Goal: Task Accomplishment & Management: Use online tool/utility

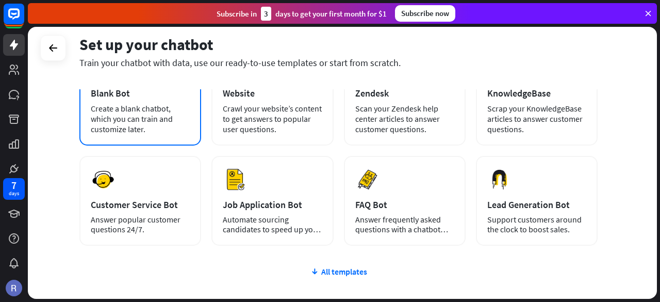
scroll to position [85, 0]
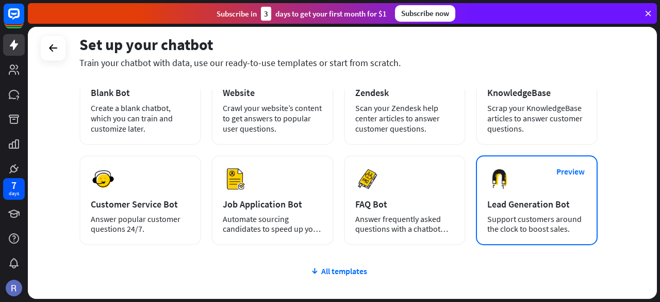
click at [531, 221] on div "Support customers around the clock to boost sales." at bounding box center [536, 224] width 99 height 20
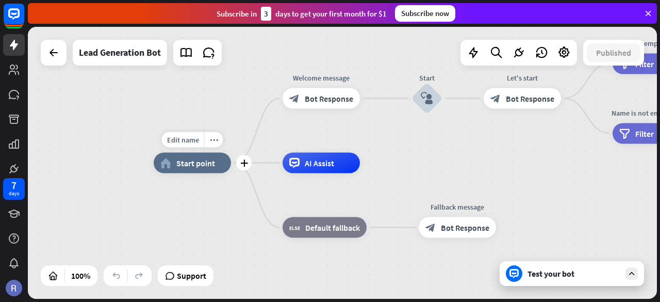
click at [195, 168] on div "home_2 Start point" at bounding box center [192, 163] width 77 height 21
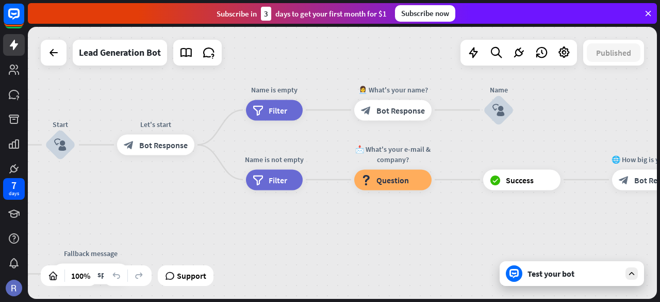
drag, startPoint x: 614, startPoint y: 180, endPoint x: 248, endPoint y: 226, distance: 369.5
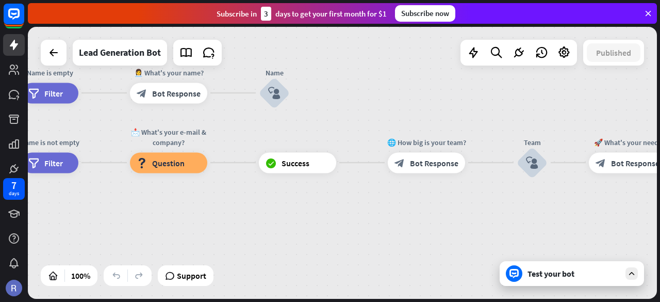
drag, startPoint x: 459, startPoint y: 221, endPoint x: 221, endPoint y: 206, distance: 238.6
click at [221, 206] on div "home_2 Start point Welcome message block_bot_response Bot Response Start block_…" at bounding box center [342, 163] width 629 height 272
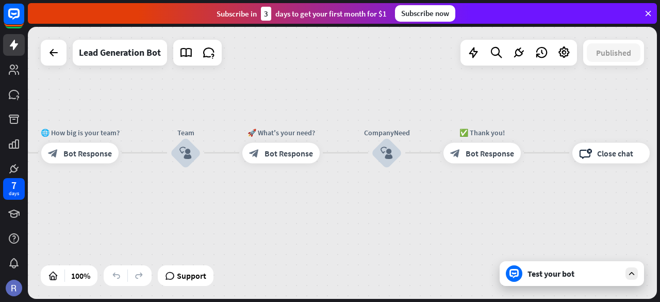
drag, startPoint x: 493, startPoint y: 222, endPoint x: 152, endPoint y: 211, distance: 340.9
click at [152, 211] on div "home_2 Start point Welcome message block_bot_response Bot Response Start block_…" at bounding box center [342, 163] width 629 height 272
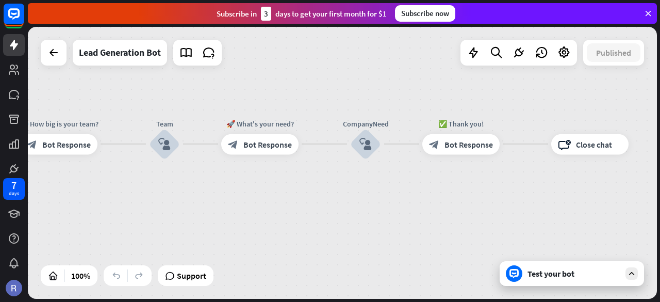
drag, startPoint x: 551, startPoint y: 216, endPoint x: 659, endPoint y: 173, distance: 116.6
click at [659, 173] on div "home_2 Start point Welcome message block_bot_response Bot Response Start block_…" at bounding box center [344, 164] width 632 height 275
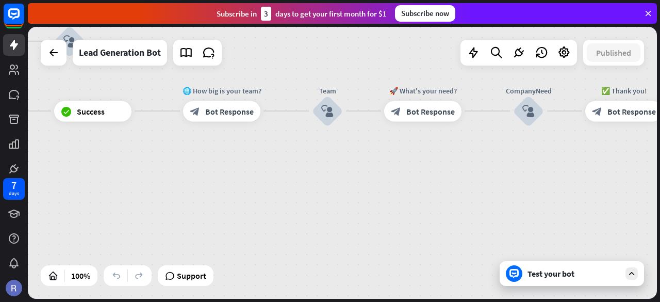
drag, startPoint x: 363, startPoint y: 164, endPoint x: 562, endPoint y: 159, distance: 199.1
click at [562, 159] on div "home_2 Start point Welcome message block_bot_response Bot Response Start block_…" at bounding box center [342, 163] width 629 height 272
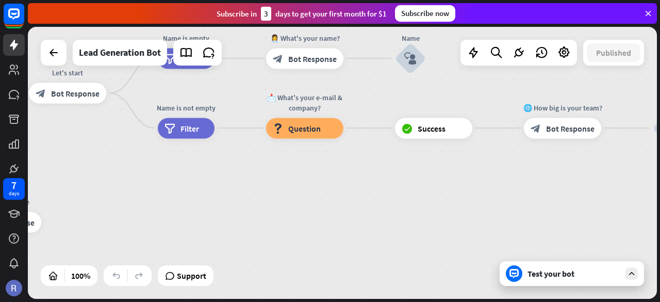
drag, startPoint x: 424, startPoint y: 200, endPoint x: 617, endPoint y: 223, distance: 194.2
click at [617, 223] on div "home_2 Start point Welcome message block_bot_response Bot Response Start block_…" at bounding box center [342, 163] width 629 height 272
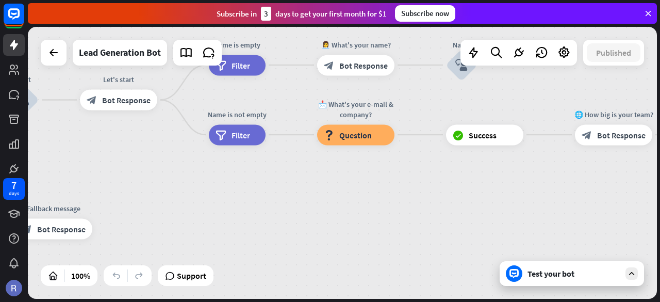
drag, startPoint x: 400, startPoint y: 243, endPoint x: 567, endPoint y: 259, distance: 168.3
click at [567, 259] on div "home_2 Start point Welcome message block_bot_response Bot Response Start block_…" at bounding box center [342, 163] width 629 height 272
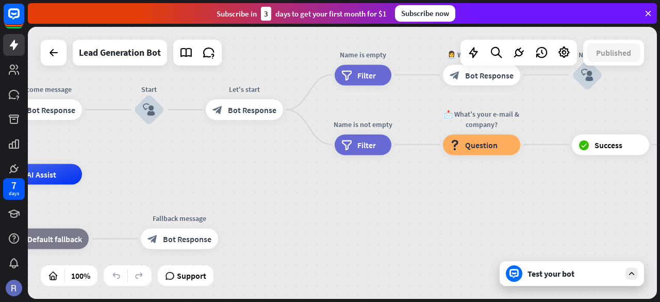
drag, startPoint x: 412, startPoint y: 258, endPoint x: 602, endPoint y: 253, distance: 189.8
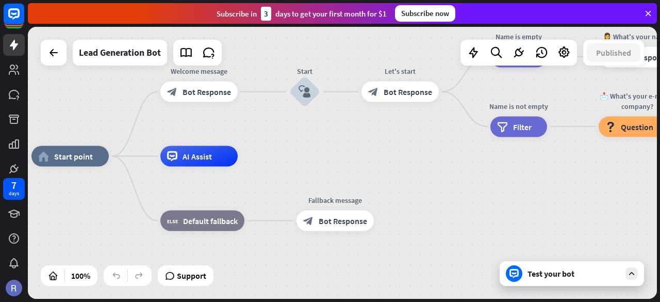
drag, startPoint x: 442, startPoint y: 196, endPoint x: 408, endPoint y: 183, distance: 36.4
click at [408, 183] on div "home_2 Start point Welcome message block_bot_response Bot Response Start block_…" at bounding box center [345, 292] width 629 height 272
click at [557, 273] on div "Test your bot" at bounding box center [573, 273] width 93 height 10
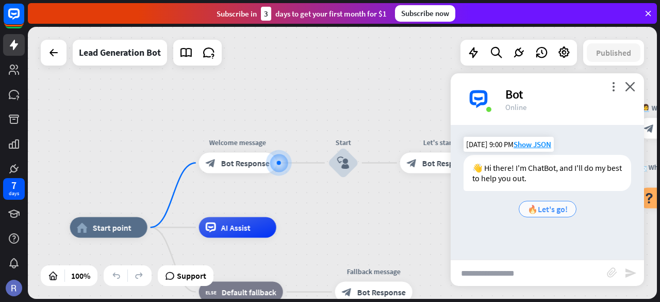
click at [542, 208] on span "🔥Let's go!" at bounding box center [547, 209] width 40 height 10
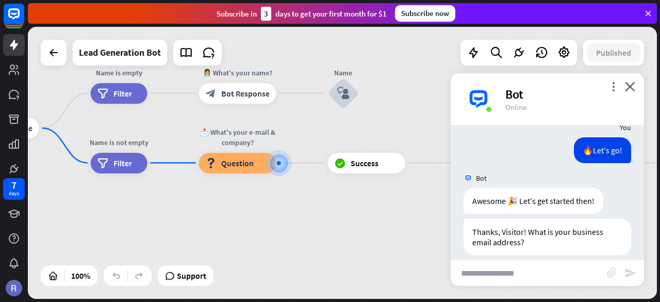
scroll to position [89, 0]
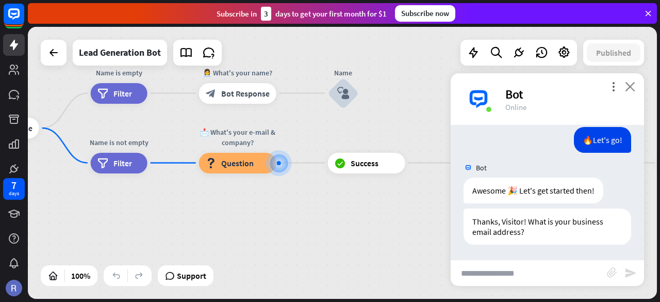
click at [633, 84] on icon "close" at bounding box center [630, 86] width 10 height 10
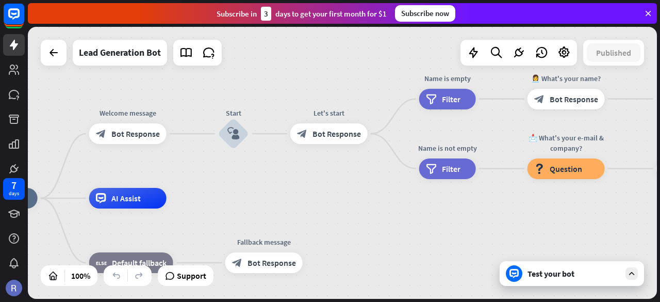
drag, startPoint x: 264, startPoint y: 227, endPoint x: 594, endPoint y: 232, distance: 330.0
click at [594, 232] on div "home_2 Start point Welcome message block_bot_response Bot Response Start block_…" at bounding box center [342, 163] width 629 height 272
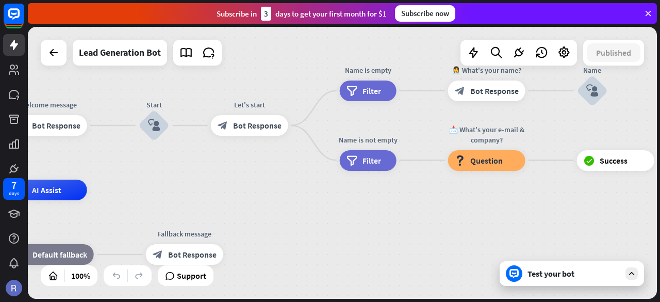
drag, startPoint x: 329, startPoint y: 185, endPoint x: 236, endPoint y: 172, distance: 93.7
click at [236, 172] on div "home_2 Start point Welcome message block_bot_response Bot Response Start block_…" at bounding box center [342, 163] width 629 height 272
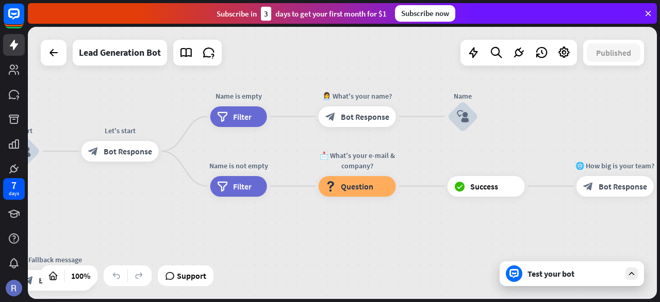
drag, startPoint x: 517, startPoint y: 206, endPoint x: 385, endPoint y: 239, distance: 136.0
click at [385, 239] on div "home_2 Start point Welcome message block_bot_response Bot Response Start block_…" at bounding box center [342, 163] width 629 height 272
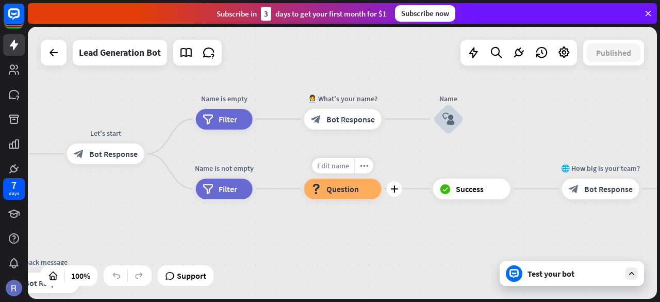
click at [332, 168] on span "Edit name" at bounding box center [333, 165] width 32 height 9
type input "**"
type input "**********"
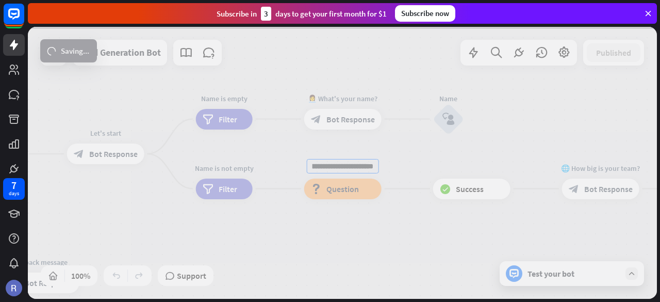
scroll to position [0, 0]
click at [420, 226] on div "**********" at bounding box center [342, 163] width 629 height 272
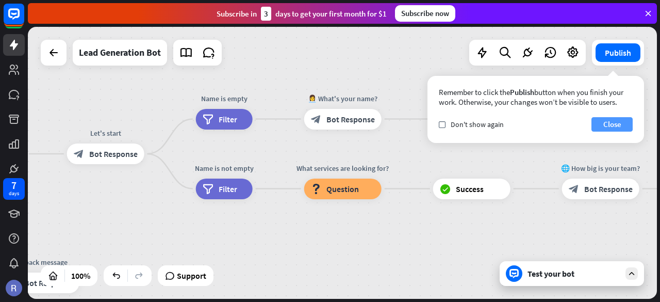
click at [600, 126] on button "Close" at bounding box center [611, 124] width 41 height 14
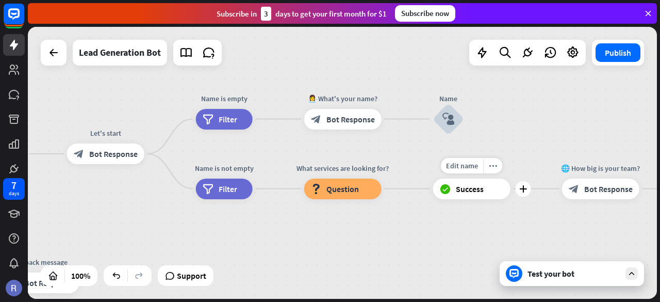
click at [458, 189] on span "Success" at bounding box center [470, 189] width 28 height 10
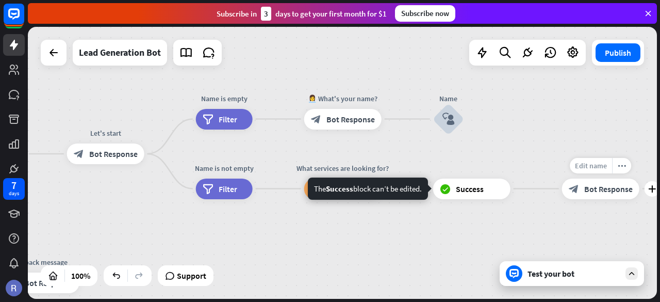
click at [604, 165] on span "Edit name" at bounding box center [591, 165] width 32 height 9
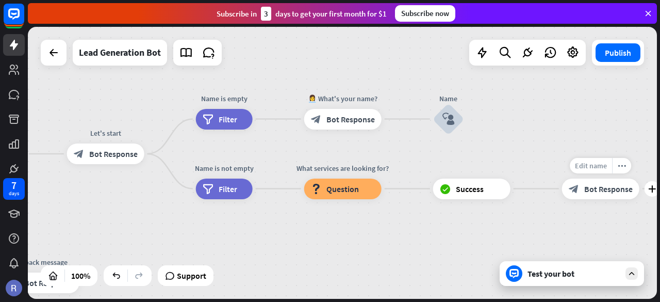
scroll to position [0, 18]
click at [633, 164] on input "**********" at bounding box center [600, 166] width 72 height 14
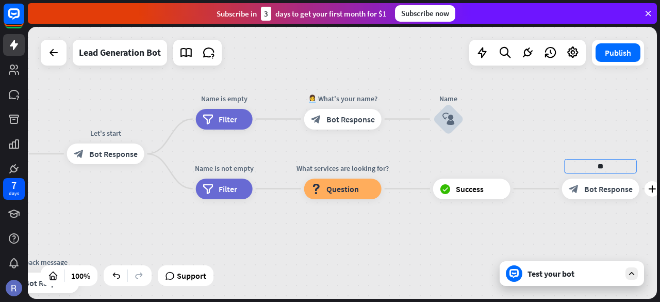
type input "*"
type input "**********"
click at [599, 237] on div "**********" at bounding box center [342, 163] width 629 height 272
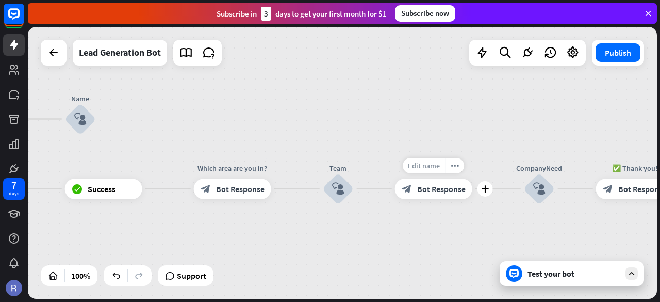
click at [428, 165] on span "Edit name" at bounding box center [424, 165] width 32 height 9
click at [466, 167] on input "**********" at bounding box center [433, 166] width 72 height 14
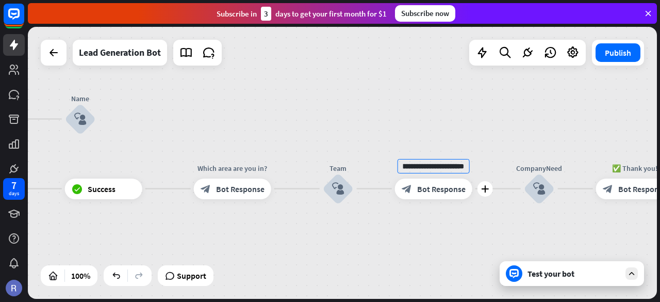
scroll to position [0, 45]
type input "**********"
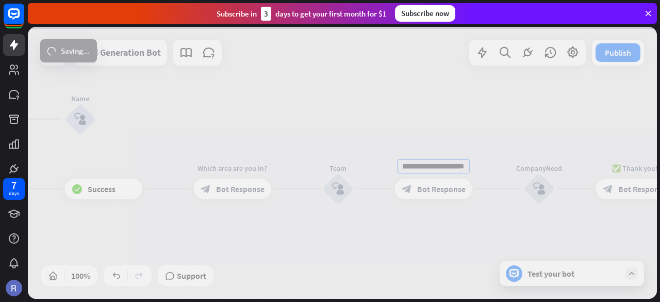
scroll to position [0, 0]
click at [580, 228] on div "**********" at bounding box center [342, 163] width 629 height 272
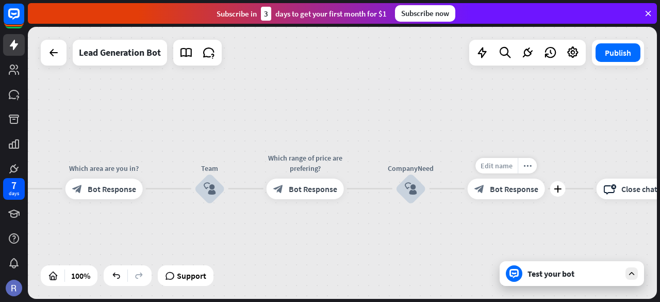
click at [501, 163] on span "Edit name" at bounding box center [496, 165] width 32 height 9
click at [532, 168] on input "**********" at bounding box center [506, 166] width 72 height 14
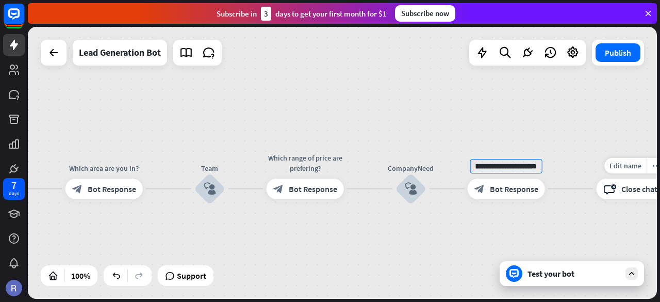
type input "**********"
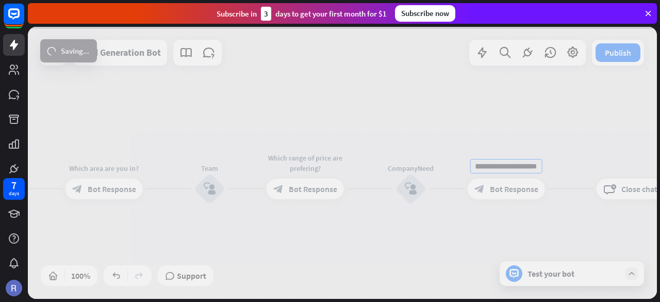
scroll to position [0, 0]
click at [602, 217] on div "**********" at bounding box center [342, 163] width 629 height 272
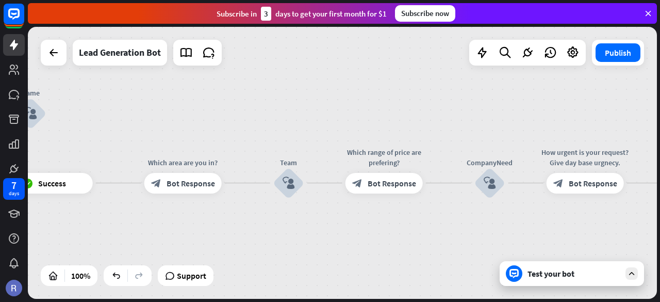
drag, startPoint x: 336, startPoint y: 265, endPoint x: 647, endPoint y: 211, distance: 316.6
click at [647, 211] on div "home_2 Start point Welcome message block_bot_response Bot Response Start block_…" at bounding box center [342, 163] width 629 height 272
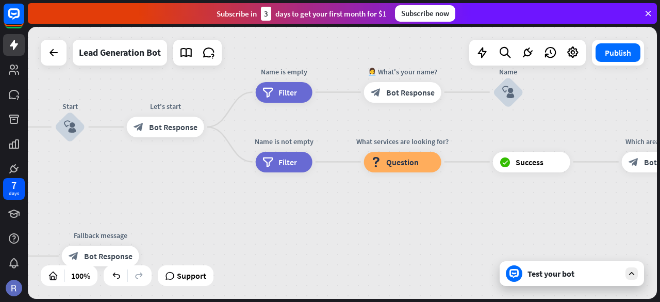
drag, startPoint x: 326, startPoint y: 195, endPoint x: 572, endPoint y: 223, distance: 247.9
click at [572, 223] on div "home_2 Start point Welcome message block_bot_response Bot Response Start block_…" at bounding box center [342, 163] width 629 height 272
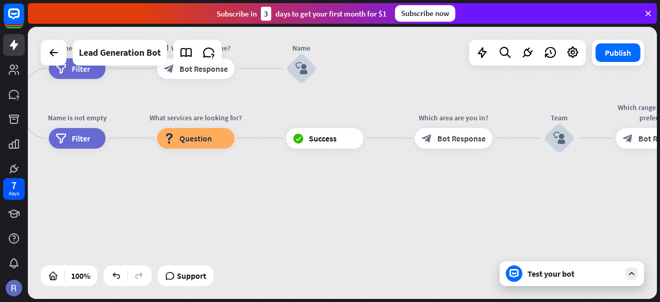
drag, startPoint x: 281, startPoint y: 221, endPoint x: 27, endPoint y: 201, distance: 255.0
click at [27, 201] on div "7 days close Product Help First steps Get started with ChatBot Help Center Foll…" at bounding box center [330, 151] width 660 height 302
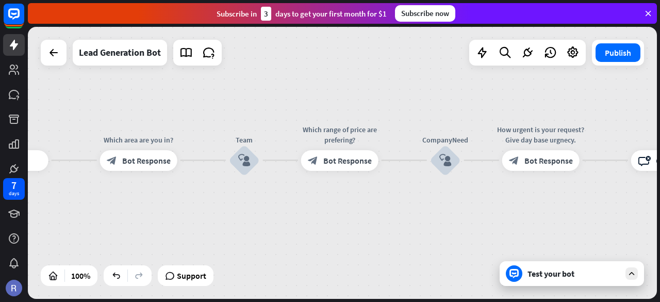
drag, startPoint x: 481, startPoint y: 186, endPoint x: 170, endPoint y: 211, distance: 312.3
click at [170, 211] on div "home_2 Start point Welcome message block_bot_response Bot Response Start block_…" at bounding box center [342, 163] width 629 height 272
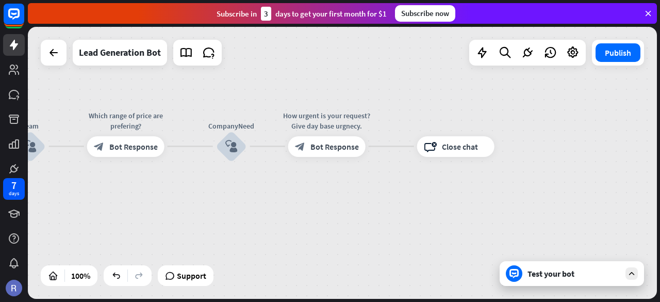
drag, startPoint x: 531, startPoint y: 201, endPoint x: 355, endPoint y: 182, distance: 177.3
click at [355, 182] on div "home_2 Start point Welcome message block_bot_response Bot Response Start block_…" at bounding box center [342, 163] width 629 height 272
drag, startPoint x: 377, startPoint y: 147, endPoint x: 329, endPoint y: 214, distance: 82.1
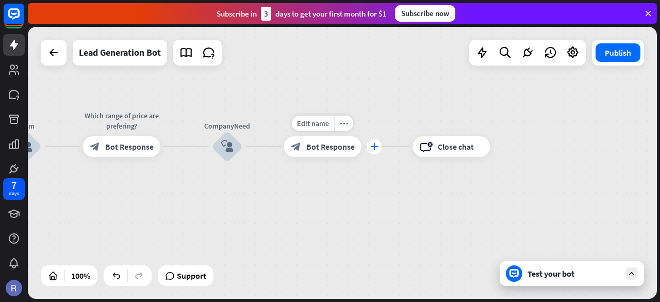
click at [372, 151] on div "plus" at bounding box center [374, 146] width 15 height 15
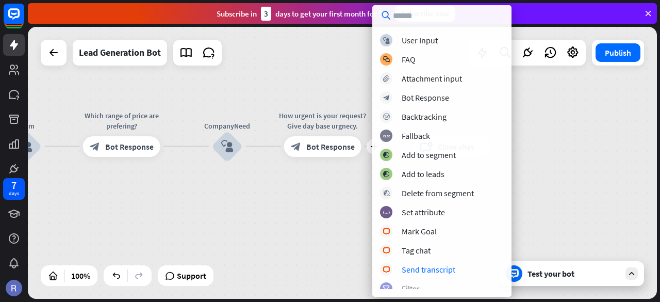
scroll to position [5, 0]
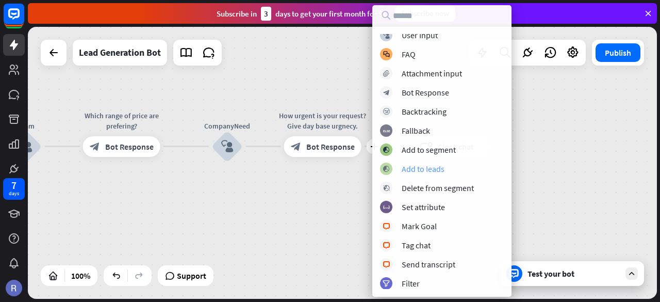
click at [425, 169] on div "Add to leads" at bounding box center [423, 168] width 43 height 10
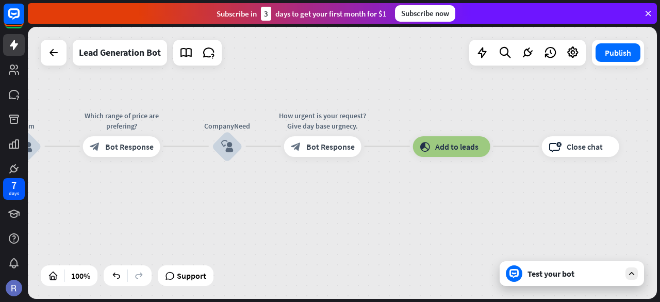
drag, startPoint x: 451, startPoint y: 153, endPoint x: 338, endPoint y: 205, distance: 124.3
click at [338, 205] on div "home_2 Start point Welcome message block_bot_response Bot Response Start block_…" at bounding box center [342, 163] width 629 height 272
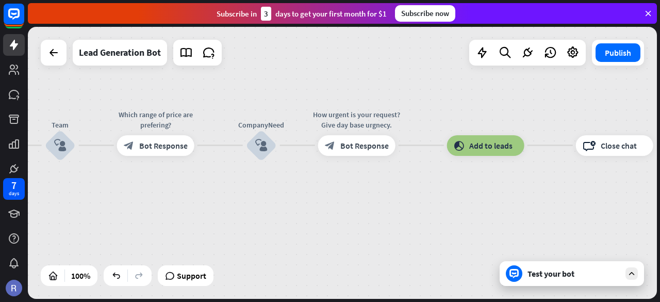
drag, startPoint x: 338, startPoint y: 205, endPoint x: 586, endPoint y: 160, distance: 251.4
click at [586, 160] on div "home_2 Start point Welcome message block_bot_response Bot Response Start block_…" at bounding box center [342, 163] width 629 height 272
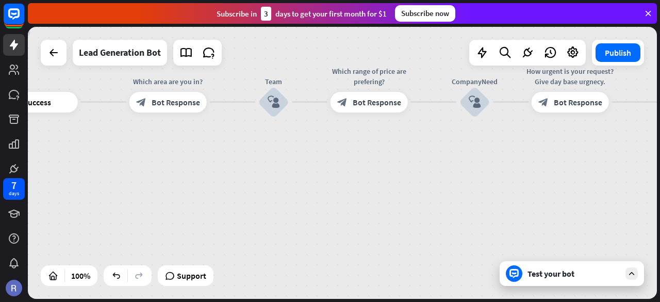
drag, startPoint x: 231, startPoint y: 169, endPoint x: 533, endPoint y: 159, distance: 301.7
click at [533, 159] on div "home_2 Start point Welcome message block_bot_response Bot Response Start block_…" at bounding box center [342, 163] width 629 height 272
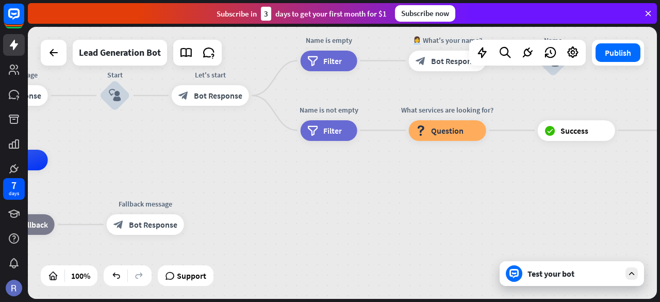
drag, startPoint x: 215, startPoint y: 193, endPoint x: 515, endPoint y: 246, distance: 304.2
click at [471, 246] on div "home_2 Start point Welcome message block_bot_response Bot Response Start block_…" at bounding box center [156, 296] width 629 height 272
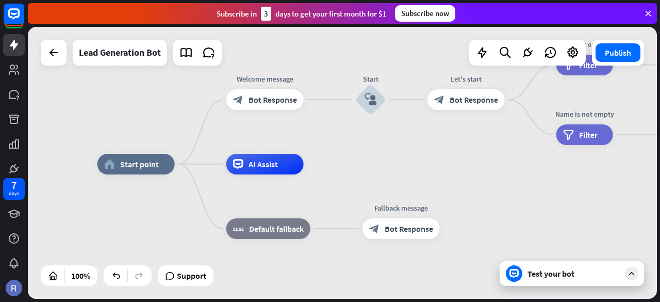
drag, startPoint x: 235, startPoint y: 197, endPoint x: 427, endPoint y: 187, distance: 192.1
click at [427, 187] on div "home_2 Start point Welcome message block_bot_response Bot Response Start block_…" at bounding box center [411, 300] width 629 height 272
click at [185, 162] on icon "plus" at bounding box center [188, 163] width 8 height 7
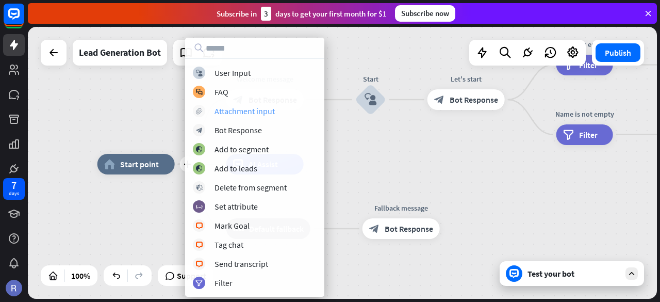
click at [258, 114] on div "Attachment input" at bounding box center [244, 111] width 60 height 10
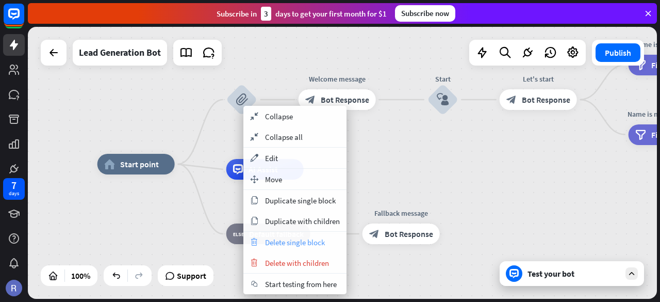
click at [276, 243] on span "Delete single block" at bounding box center [295, 242] width 60 height 10
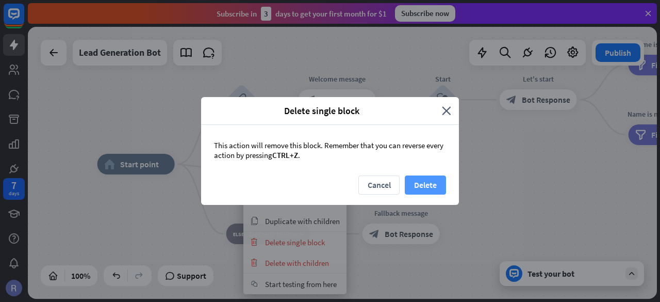
click at [431, 188] on button "Delete" at bounding box center [425, 184] width 41 height 19
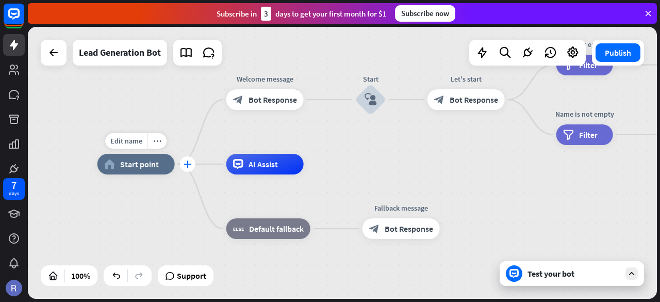
click at [185, 165] on icon "plus" at bounding box center [188, 163] width 8 height 7
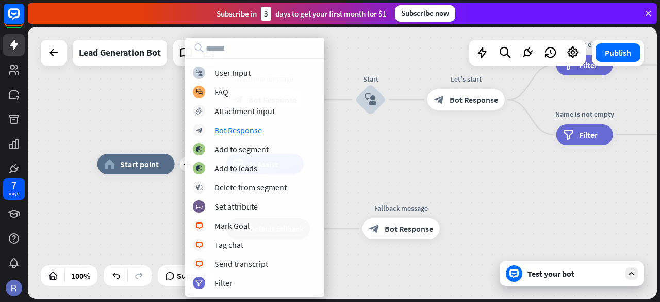
click at [112, 109] on div "plus home_2 Start point Welcome message block_bot_response Bot Response Start b…" at bounding box center [342, 163] width 629 height 272
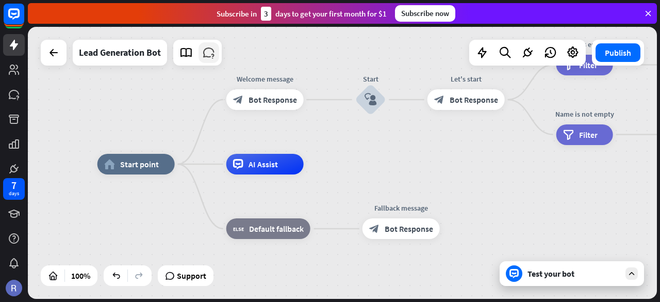
click at [210, 51] on icon at bounding box center [208, 52] width 13 height 13
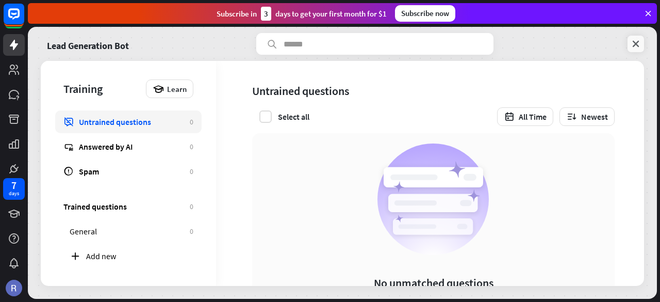
click at [637, 41] on icon at bounding box center [635, 44] width 10 height 10
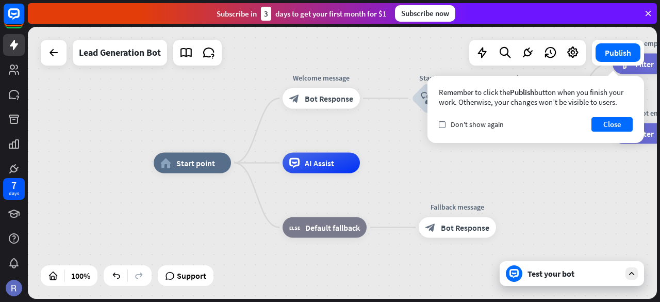
click at [557, 272] on div "Test your bot" at bounding box center [573, 273] width 93 height 10
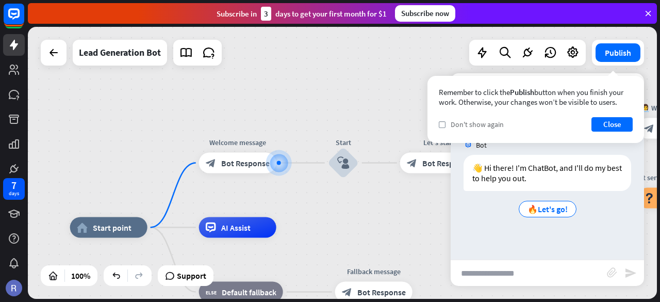
click at [477, 122] on span "Don't show again" at bounding box center [477, 124] width 53 height 9
click at [619, 124] on button "Close" at bounding box center [611, 124] width 41 height 14
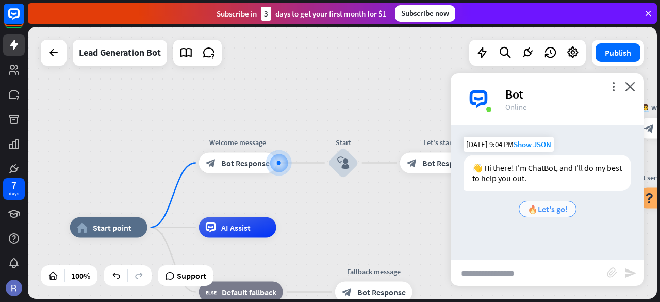
click at [559, 208] on span "🔥Let's go!" at bounding box center [547, 209] width 40 height 10
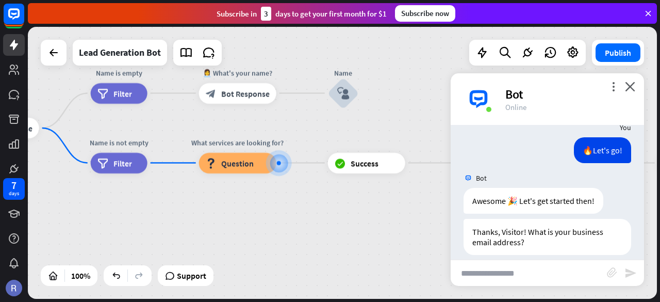
scroll to position [89, 0]
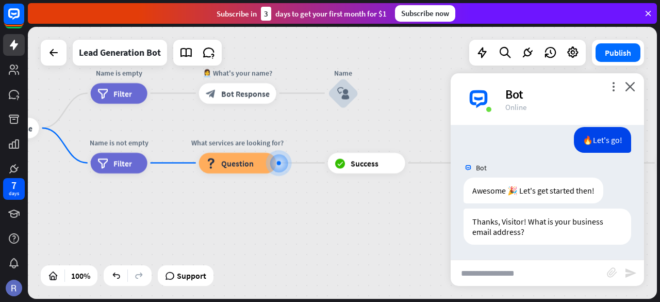
click at [372, 244] on div "home_2 Start point Welcome message block_bot_response Bot Response Start block_…" at bounding box center [342, 163] width 629 height 272
click at [631, 84] on icon "close" at bounding box center [630, 86] width 10 height 10
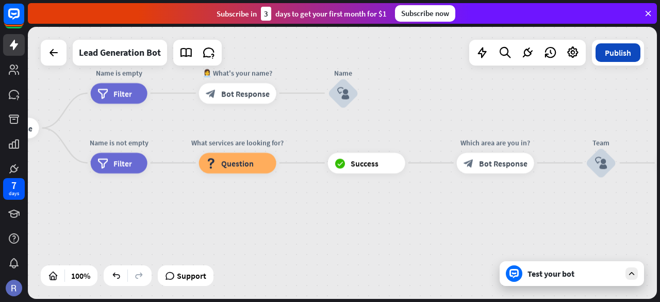
click at [624, 51] on button "Publish" at bounding box center [617, 52] width 45 height 19
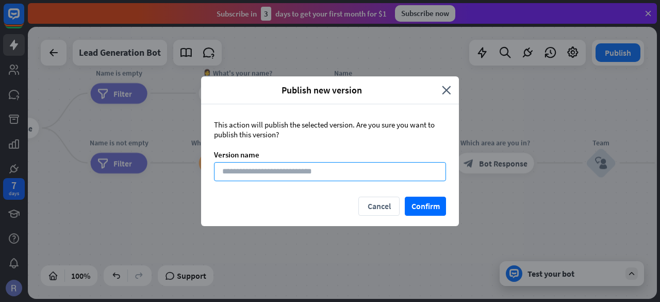
click at [347, 173] on input at bounding box center [330, 171] width 232 height 19
type input "*"
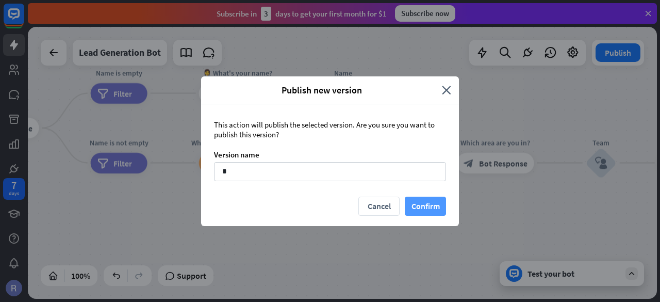
click at [423, 201] on button "Confirm" at bounding box center [425, 205] width 41 height 19
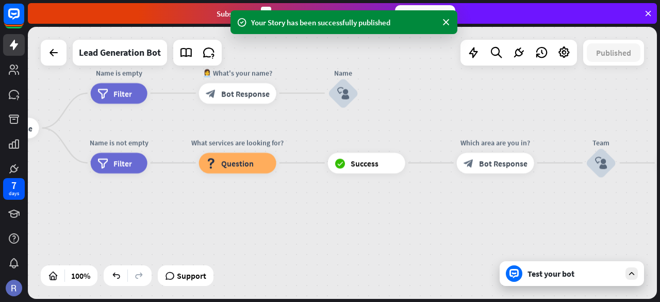
click at [559, 272] on div "Test your bot" at bounding box center [573, 273] width 93 height 10
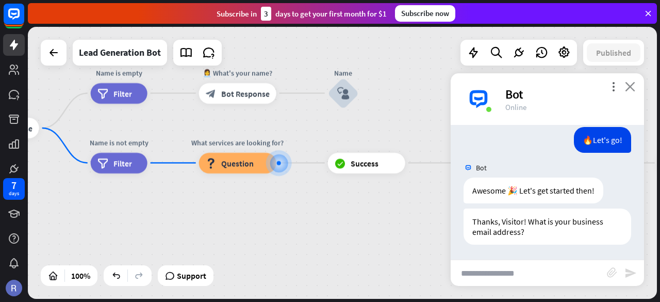
click at [633, 84] on icon "close" at bounding box center [630, 86] width 10 height 10
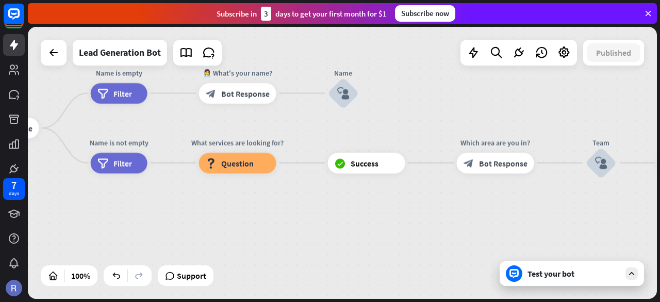
click at [626, 274] on div at bounding box center [631, 273] width 12 height 12
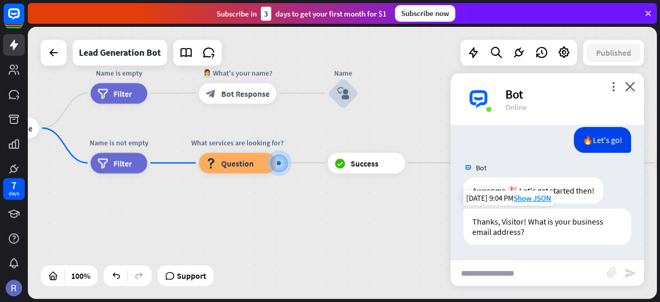
scroll to position [0, 0]
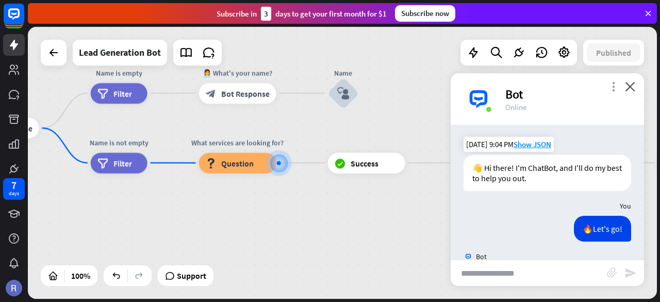
click at [612, 87] on icon "more_vert" at bounding box center [613, 86] width 10 height 10
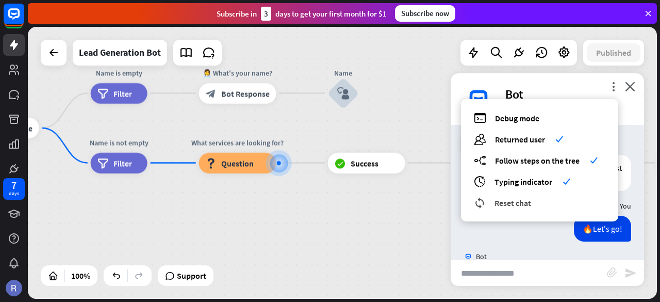
click at [512, 200] on span "Reset chat" at bounding box center [512, 202] width 37 height 10
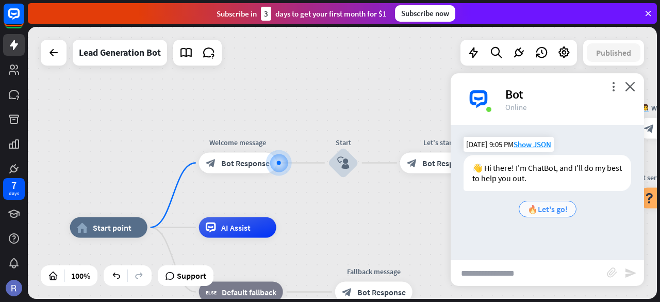
click at [540, 209] on span "🔥Let's go!" at bounding box center [547, 209] width 40 height 10
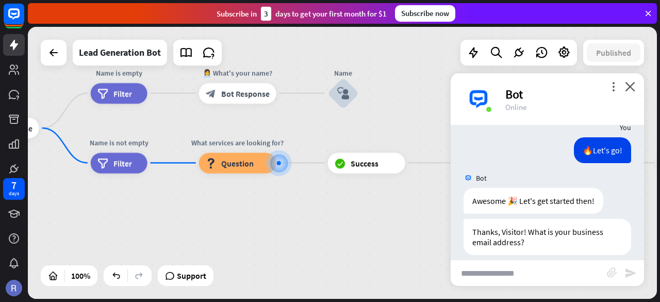
scroll to position [89, 0]
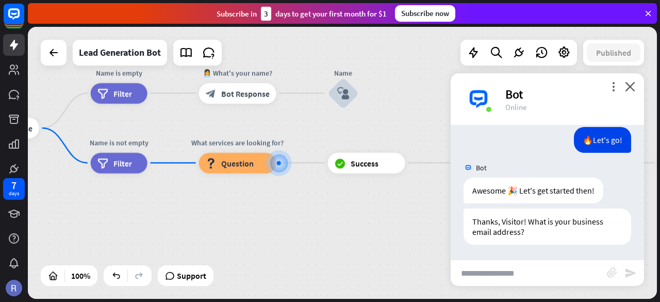
click at [541, 274] on input "text" at bounding box center [529, 273] width 156 height 26
type input "*"
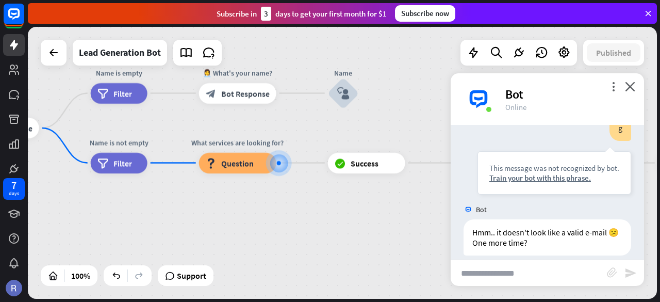
scroll to position [253, 0]
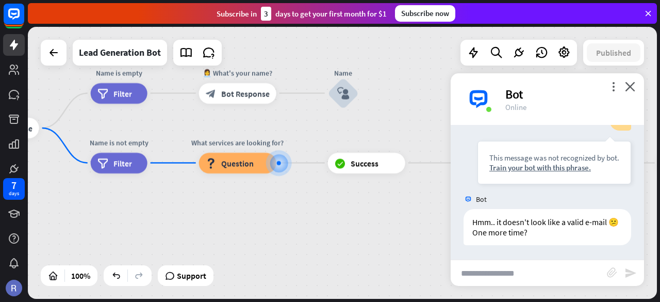
click at [397, 202] on div "home_2 Start point Welcome message block_bot_response Bot Response Start block_…" at bounding box center [342, 163] width 629 height 272
click at [631, 86] on icon "close" at bounding box center [630, 86] width 10 height 10
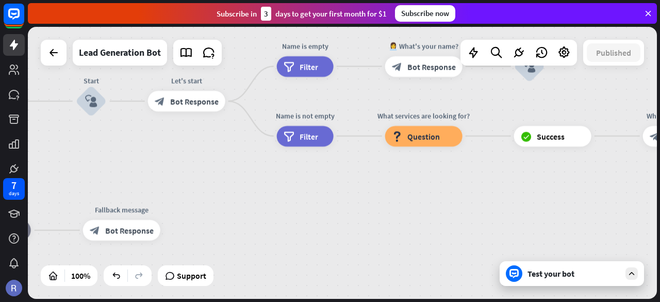
drag, startPoint x: 389, startPoint y: 246, endPoint x: 580, endPoint y: 216, distance: 194.1
click at [580, 216] on div "home_2 Start point Welcome message block_bot_response Bot Response Start block_…" at bounding box center [342, 163] width 629 height 272
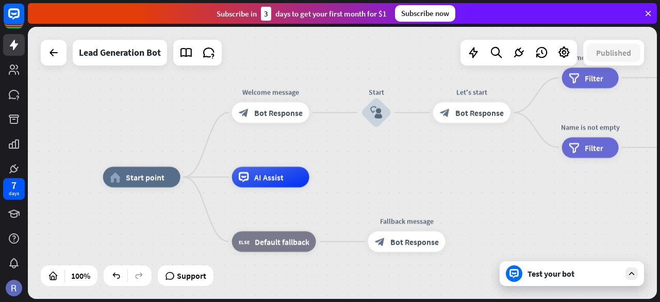
drag, startPoint x: 281, startPoint y: 165, endPoint x: 562, endPoint y: 177, distance: 280.7
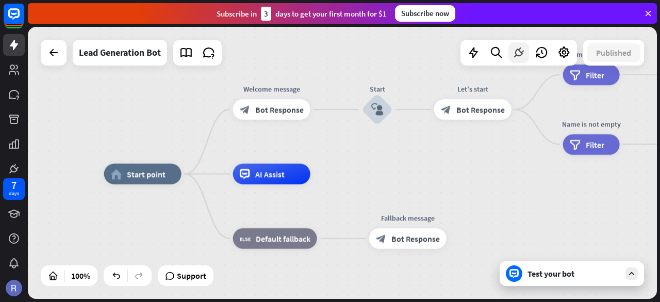
click at [519, 50] on icon at bounding box center [518, 52] width 13 height 13
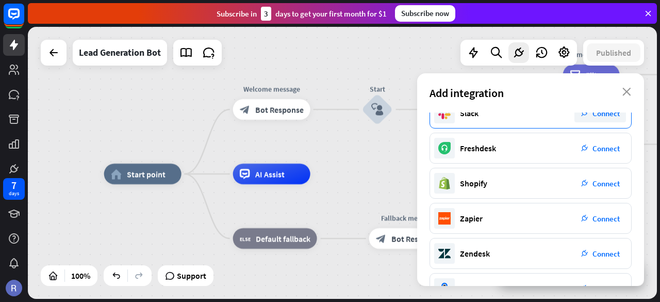
scroll to position [220, 0]
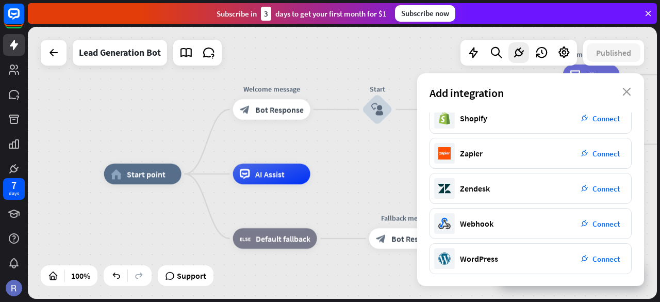
click at [14, 19] on icon at bounding box center [14, 14] width 12 height 12
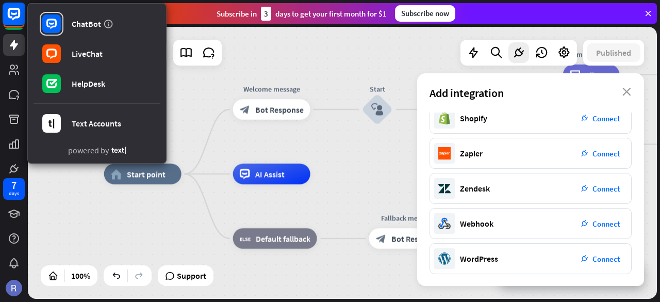
click at [14, 19] on icon at bounding box center [14, 14] width 12 height 12
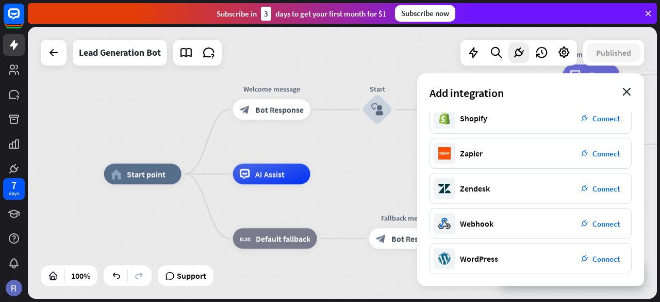
click at [630, 91] on icon "close" at bounding box center [626, 92] width 9 height 8
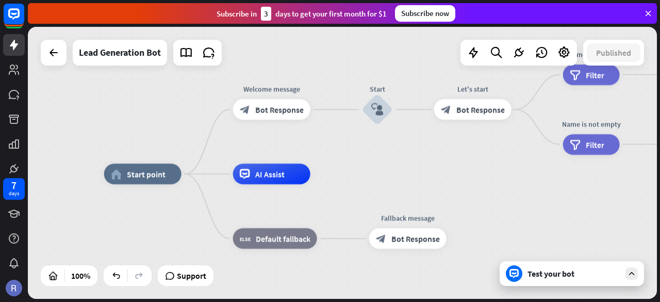
click at [650, 9] on icon at bounding box center [647, 13] width 9 height 9
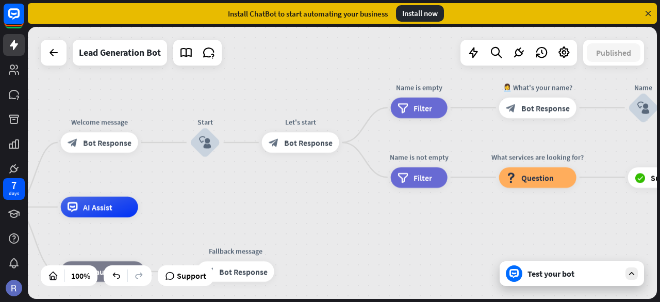
drag, startPoint x: 448, startPoint y: 174, endPoint x: 327, endPoint y: 189, distance: 122.1
